Goal: Transaction & Acquisition: Register for event/course

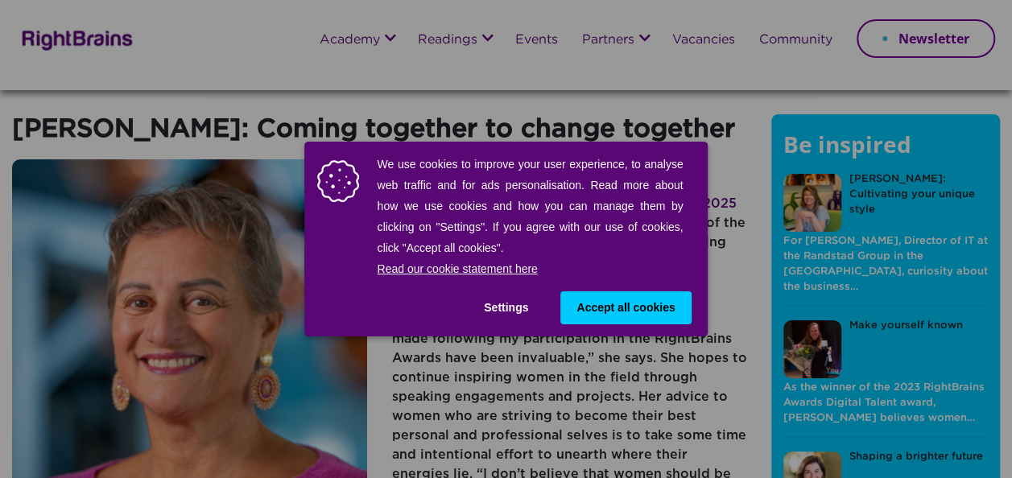
click at [607, 310] on span "Accept all cookies" at bounding box center [626, 308] width 98 height 17
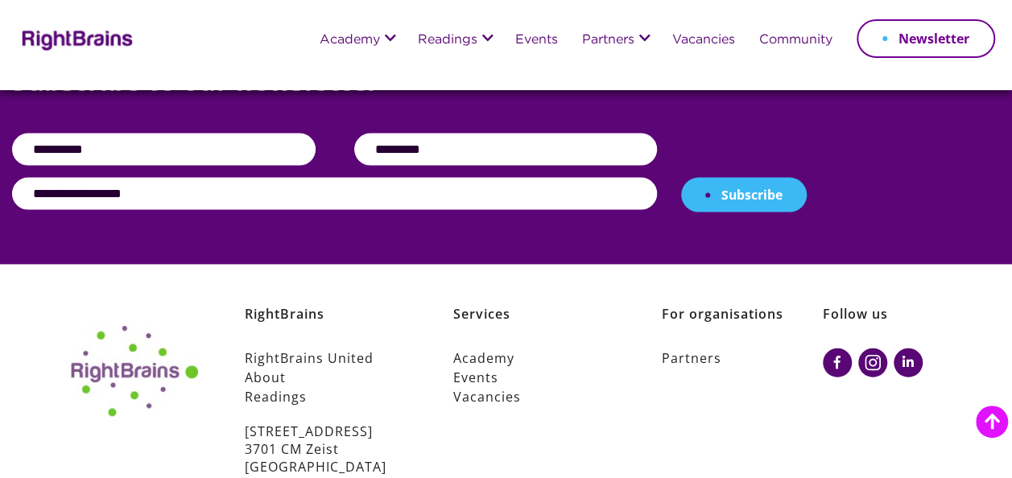
scroll to position [1685, 0]
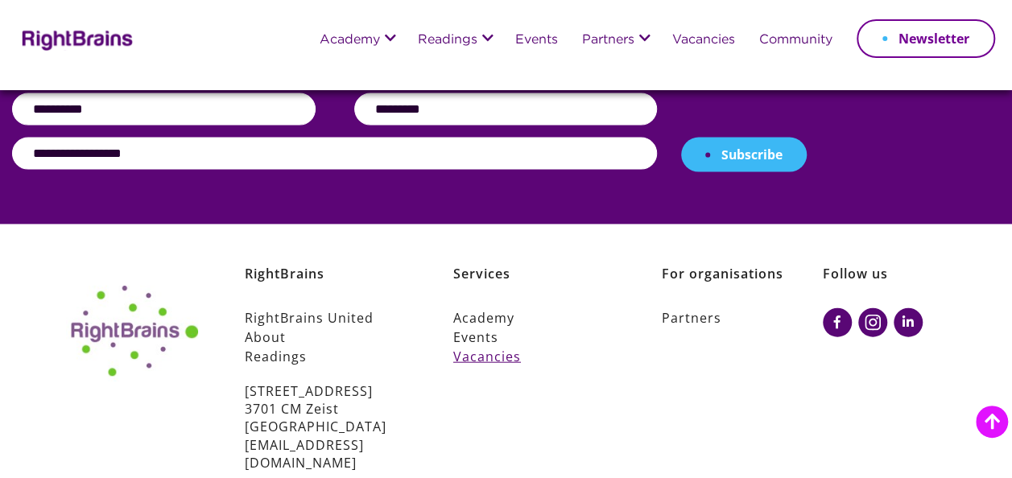
click at [503, 347] on link "Vacancies" at bounding box center [534, 356] width 162 height 19
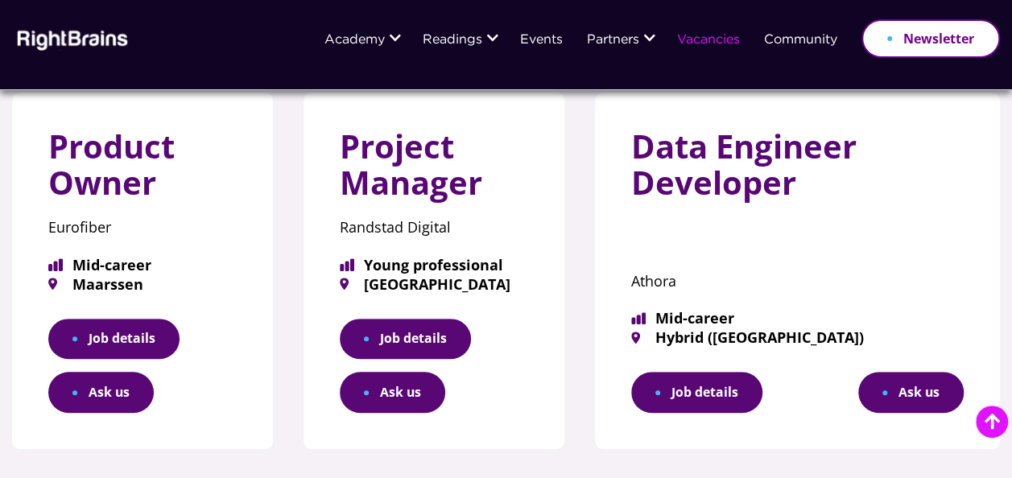
scroll to position [240, 0]
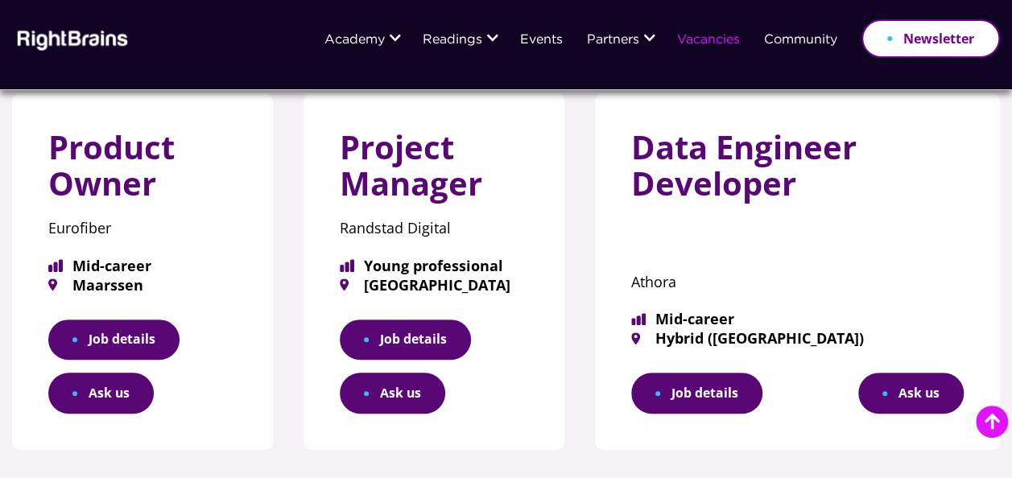
click at [126, 338] on link "Job details" at bounding box center [113, 340] width 131 height 41
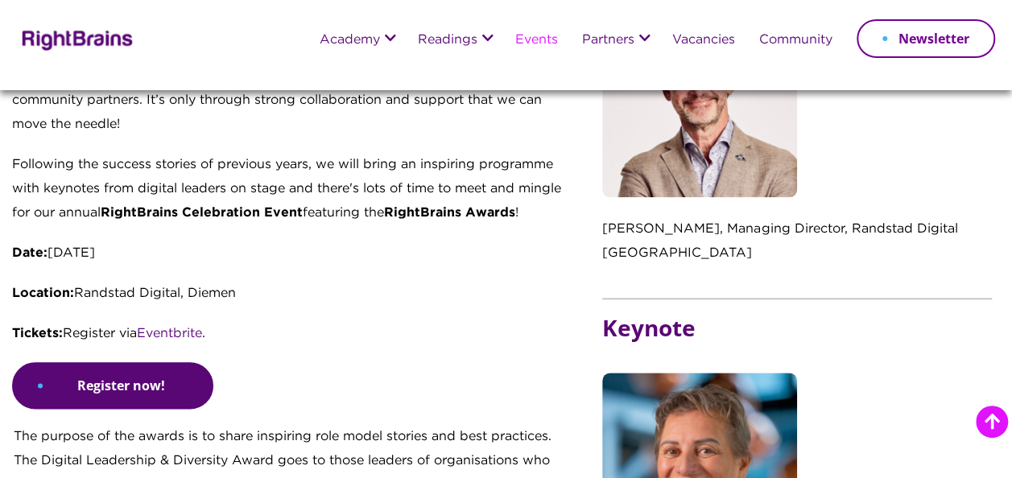
scroll to position [752, 0]
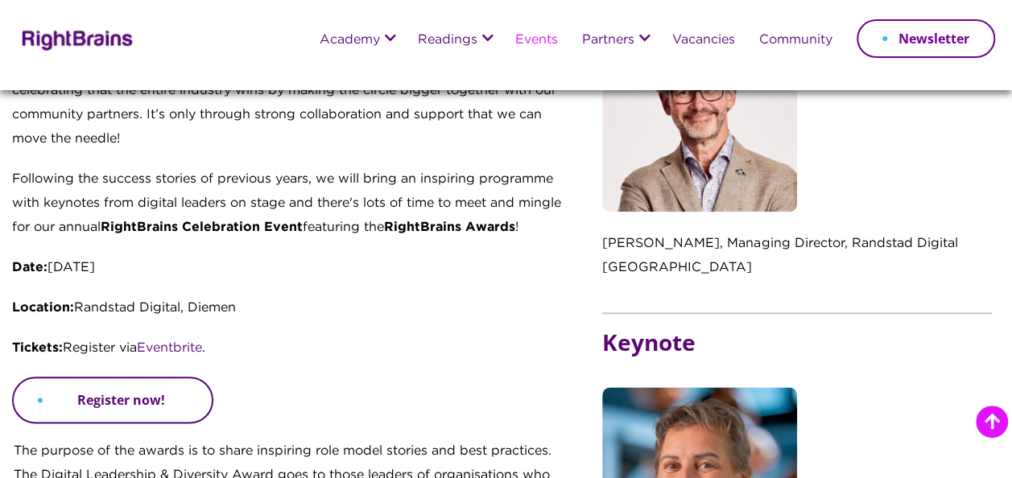
click at [134, 377] on link "Register now!" at bounding box center [112, 400] width 201 height 47
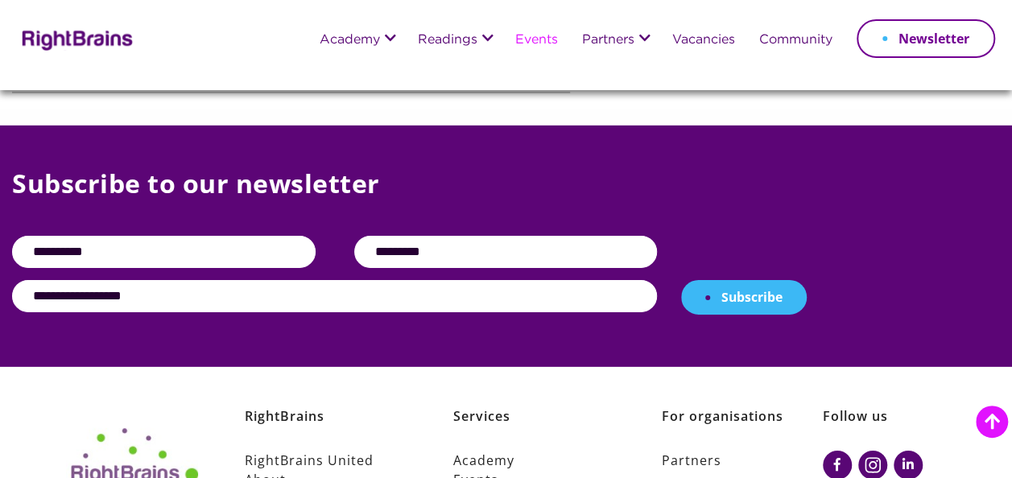
scroll to position [2559, 0]
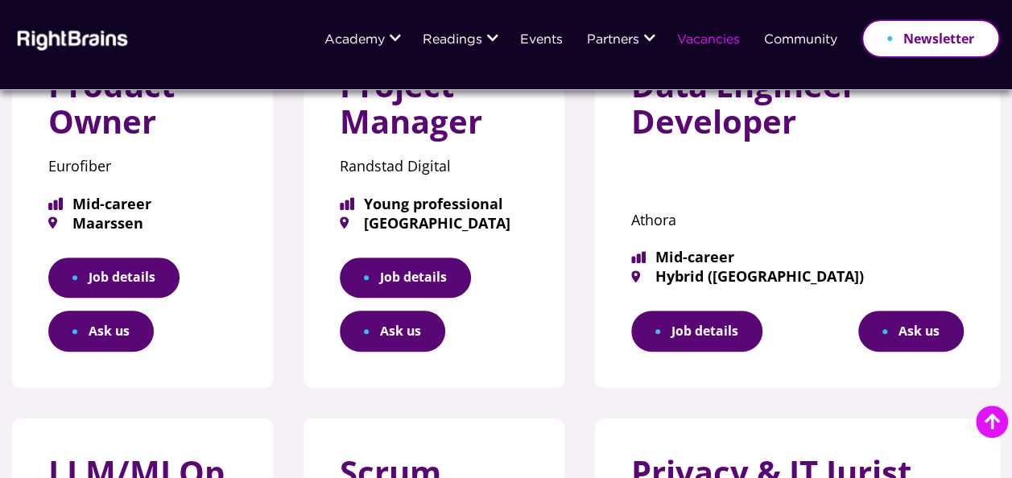
scroll to position [303, 0]
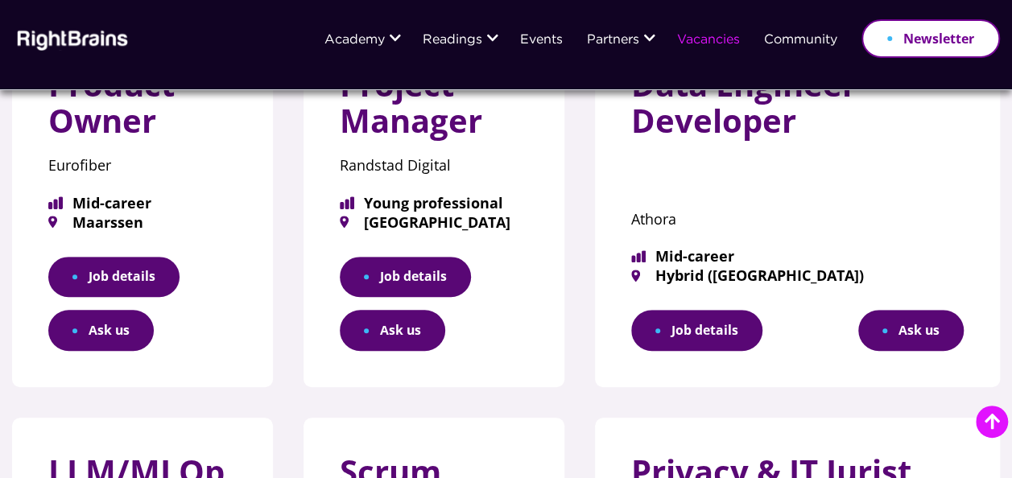
click at [449, 280] on link "Job details" at bounding box center [405, 277] width 131 height 41
